Goal: Check status

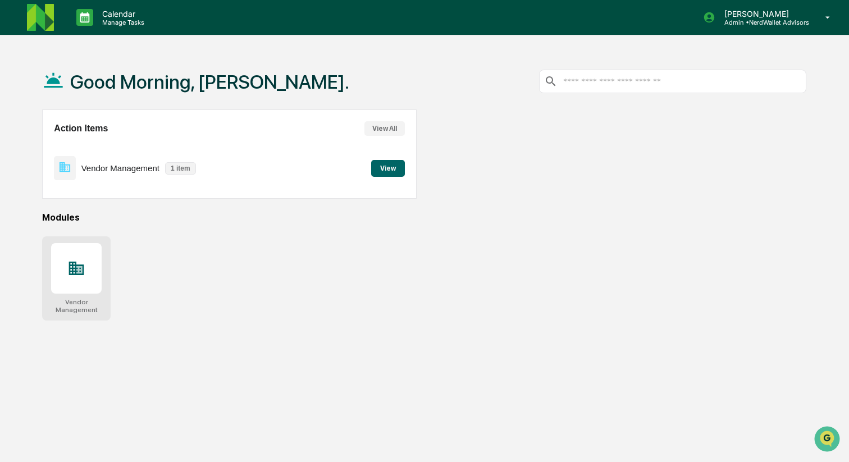
click at [76, 287] on div at bounding box center [76, 268] width 51 height 51
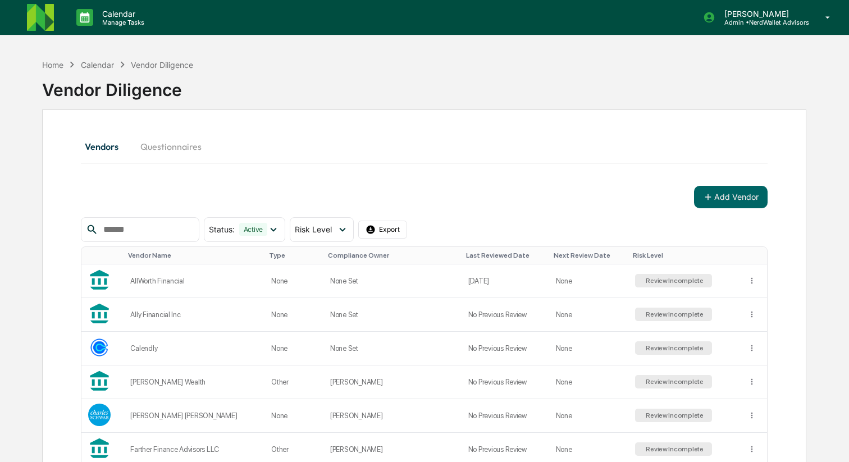
click at [138, 229] on input "text" at bounding box center [146, 229] width 95 height 15
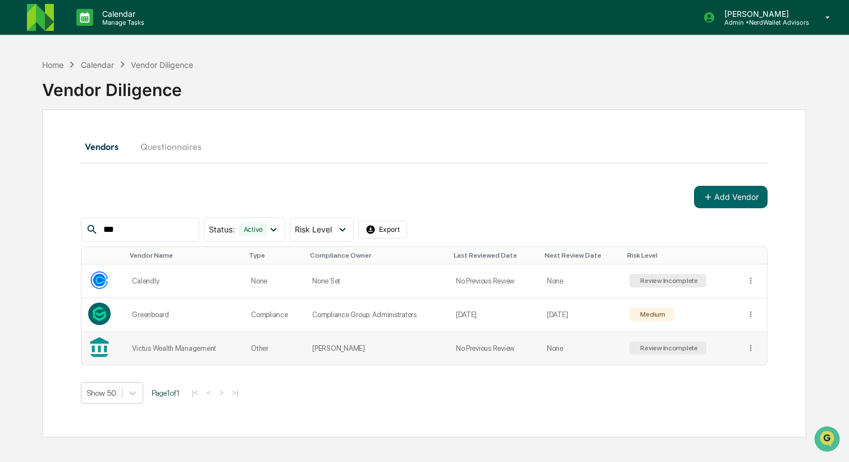
type input "***"
click at [590, 354] on td "None" at bounding box center [581, 348] width 83 height 33
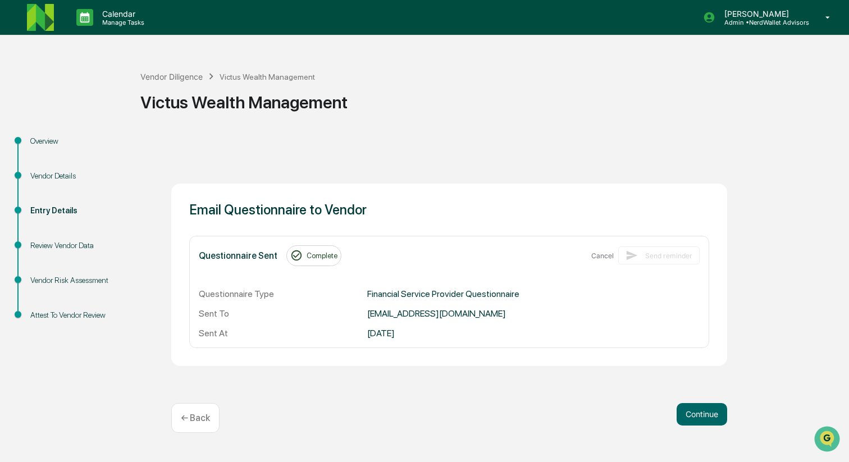
click at [80, 246] on div "Review Vendor Data" at bounding box center [76, 246] width 92 height 12
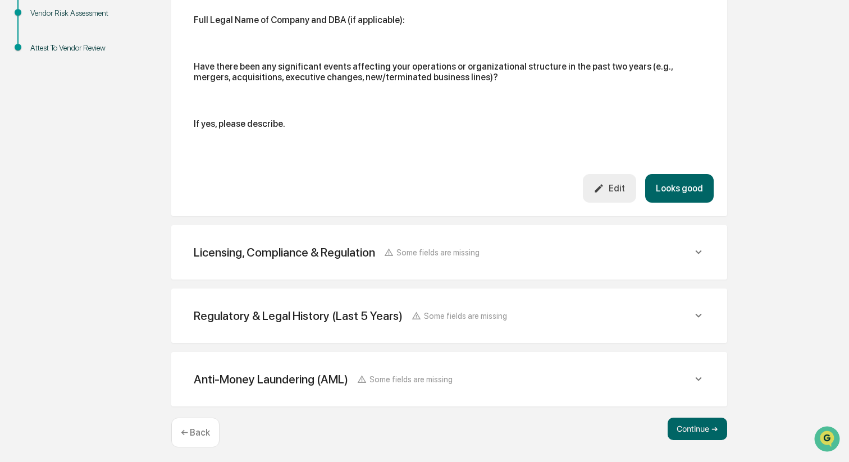
scroll to position [270, 0]
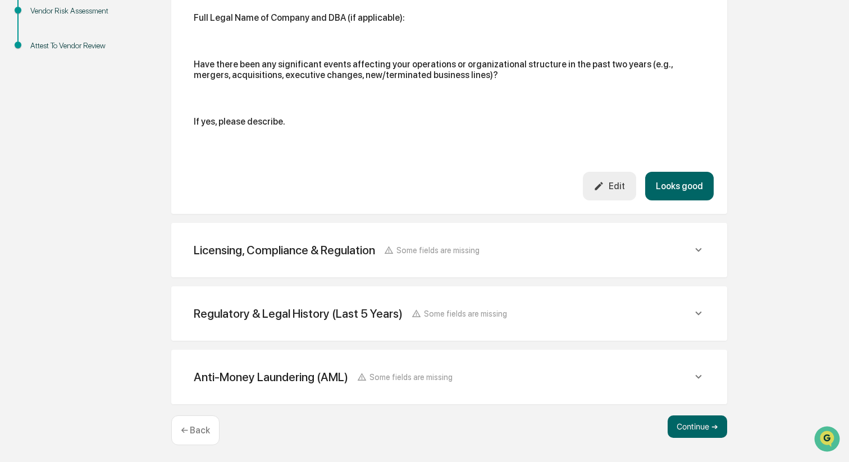
click at [336, 256] on div "Licensing, Compliance & Regulation Some fields are missing" at bounding box center [449, 250] width 529 height 28
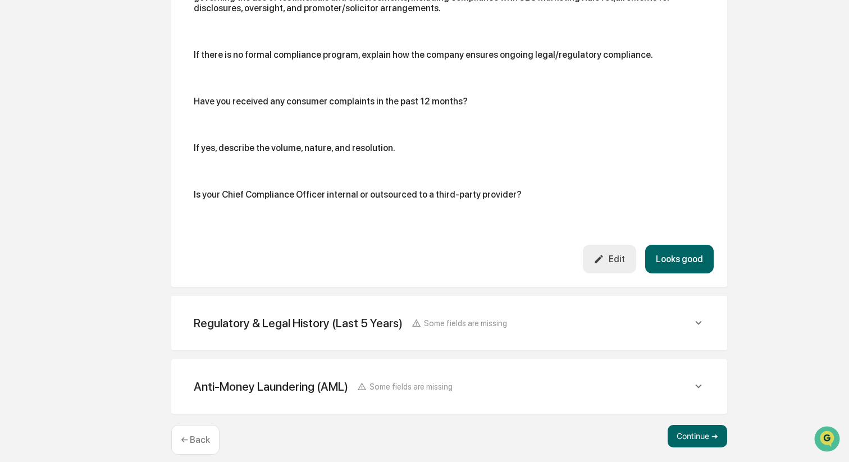
scroll to position [850, 0]
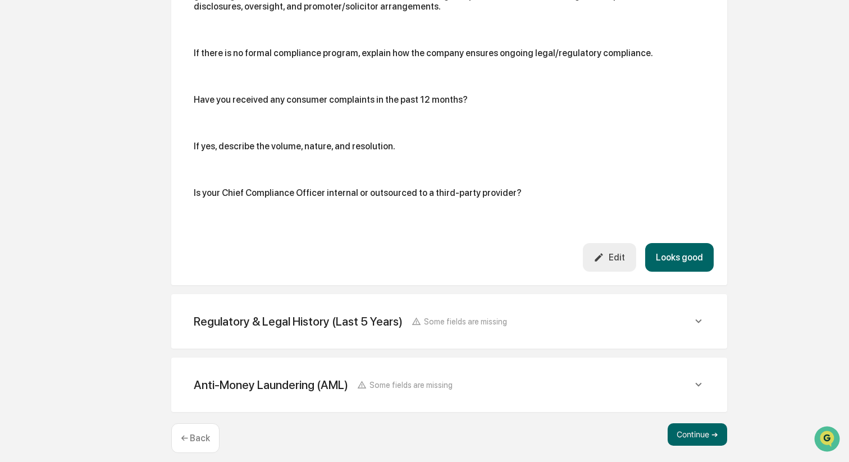
click at [340, 324] on div "Regulatory & Legal History (Last 5 Years)" at bounding box center [298, 321] width 209 height 14
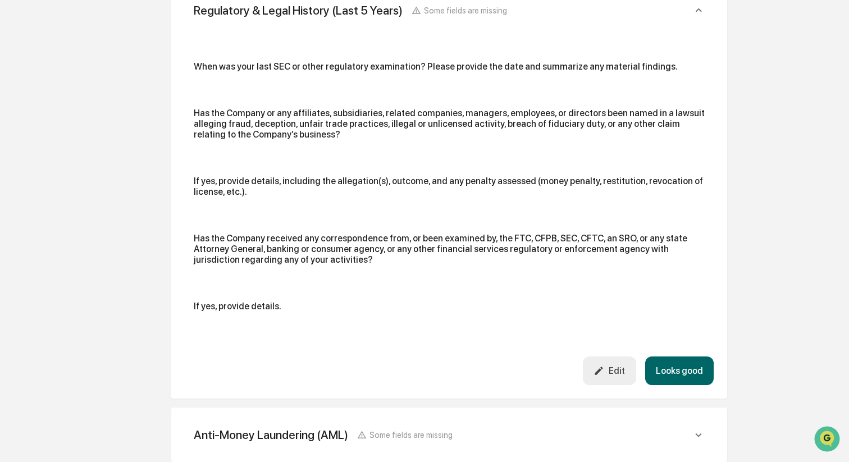
scroll to position [1223, 0]
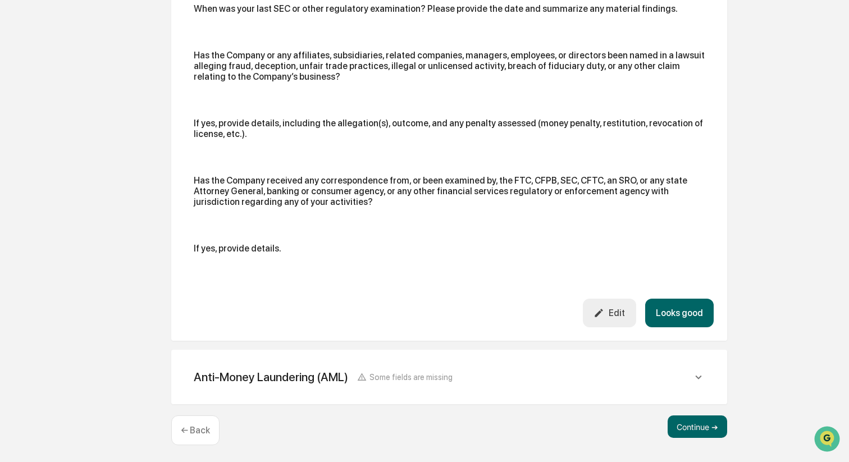
click at [327, 380] on div "Anti-Money Laundering (AML)" at bounding box center [271, 377] width 154 height 14
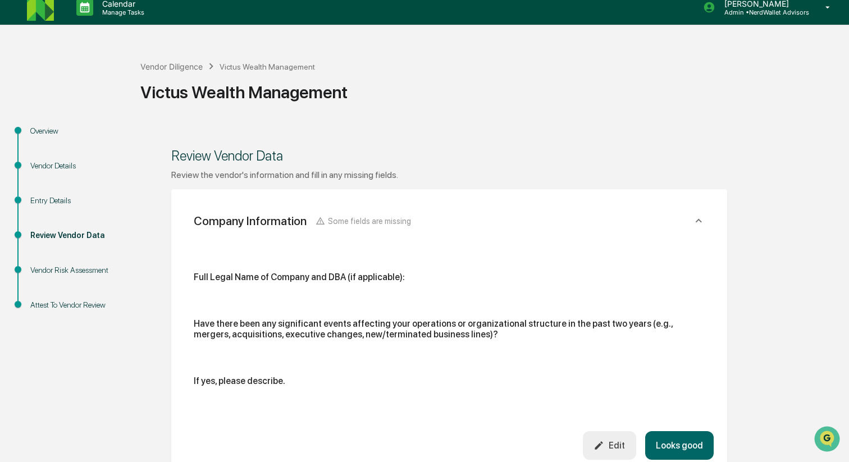
scroll to position [0, 0]
